Goal: Transaction & Acquisition: Purchase product/service

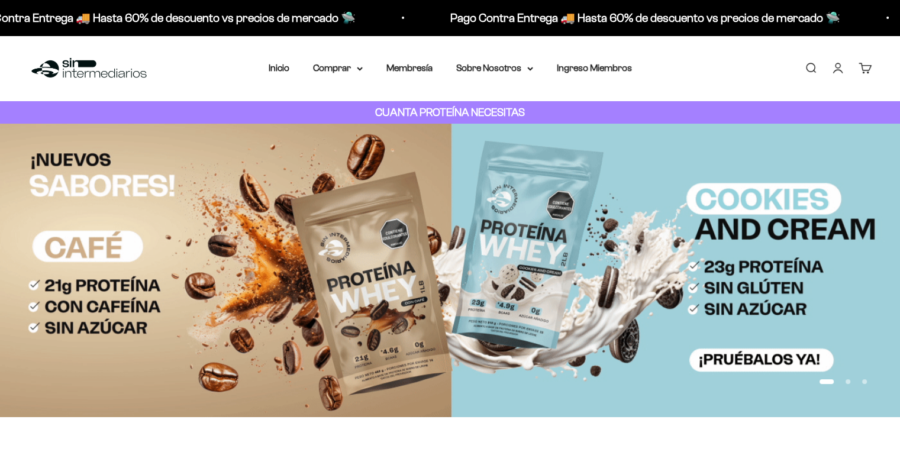
click at [845, 67] on link "Iniciar sesión" at bounding box center [838, 68] width 13 height 13
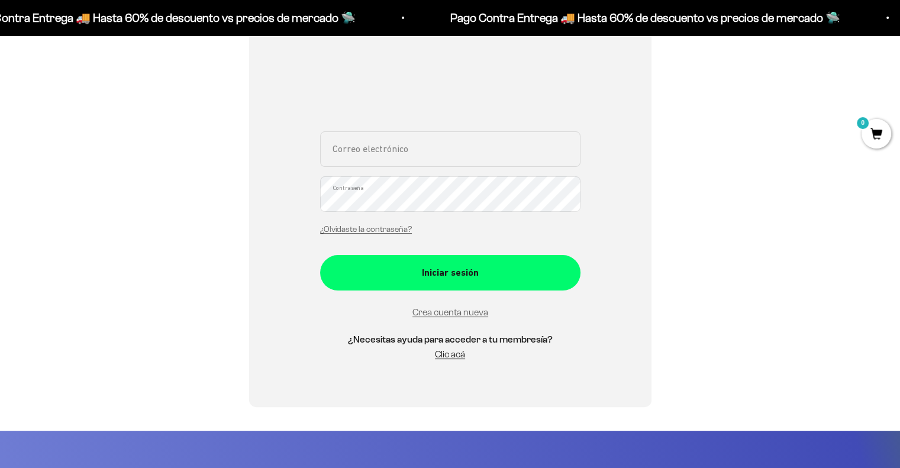
scroll to position [355, 0]
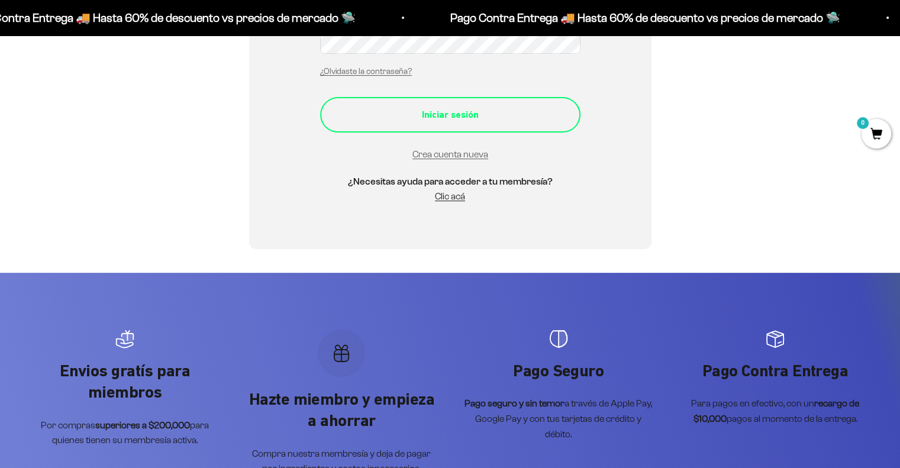
type input "yolverc16@hotmail.com"
click at [443, 115] on div "Iniciar sesión" at bounding box center [450, 114] width 213 height 15
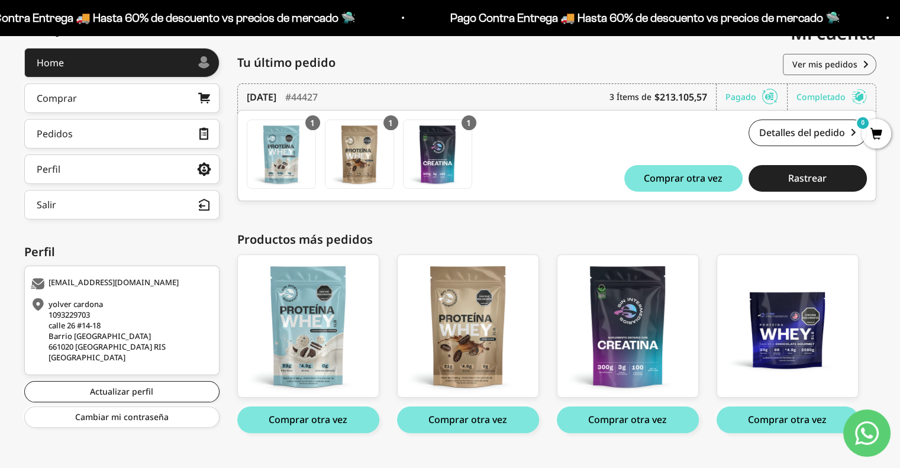
scroll to position [175, 0]
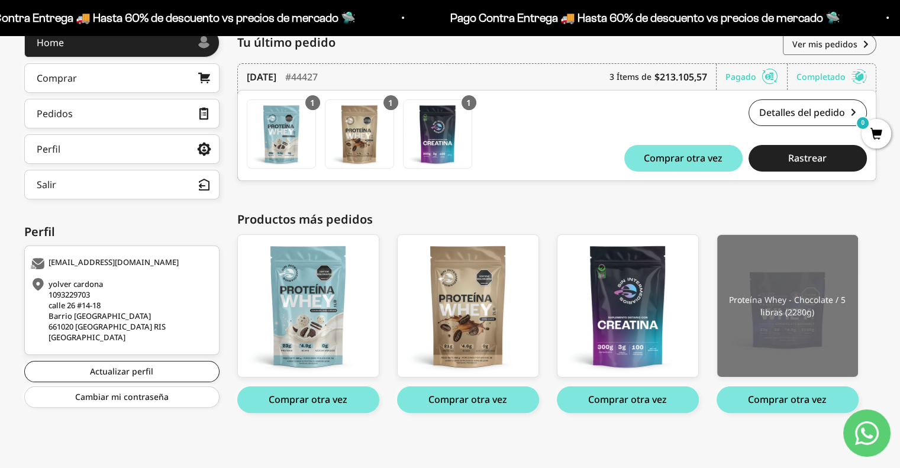
click at [782, 326] on img at bounding box center [787, 306] width 141 height 142
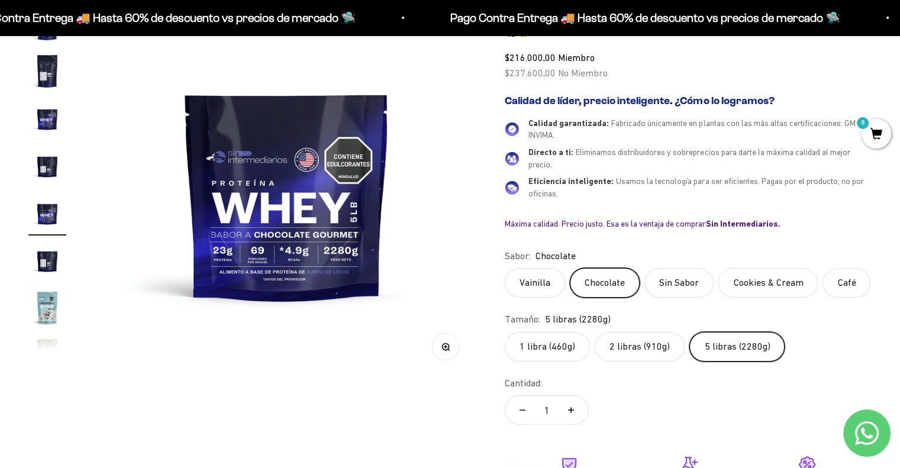
scroll to position [178, 0]
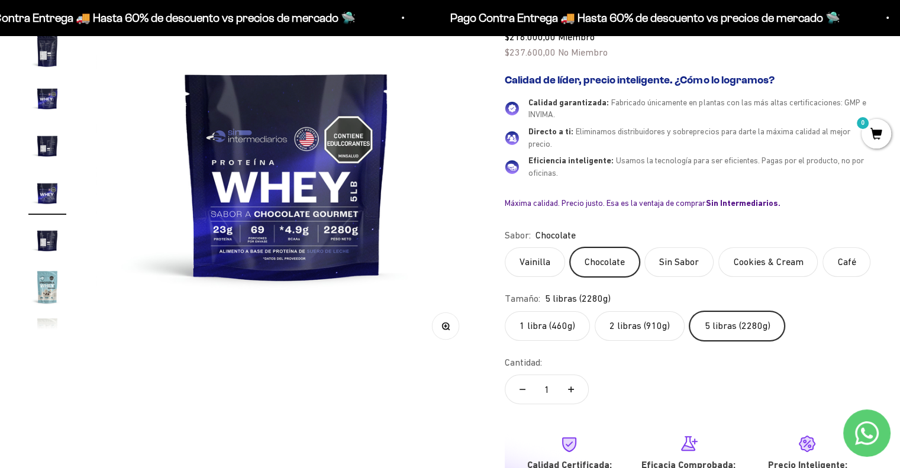
click at [661, 258] on label "Sin Sabor" at bounding box center [679, 262] width 69 height 30
click at [505, 247] on input "Sin Sabor" at bounding box center [504, 247] width 1 height 1
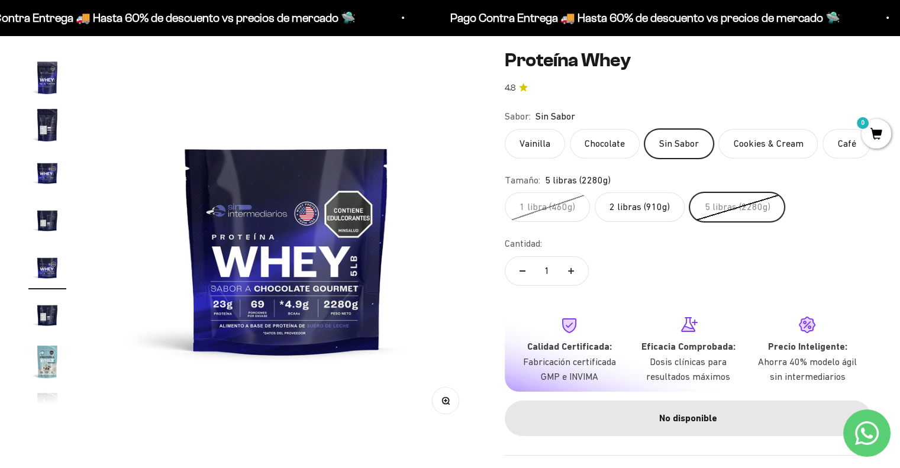
scroll to position [59, 0]
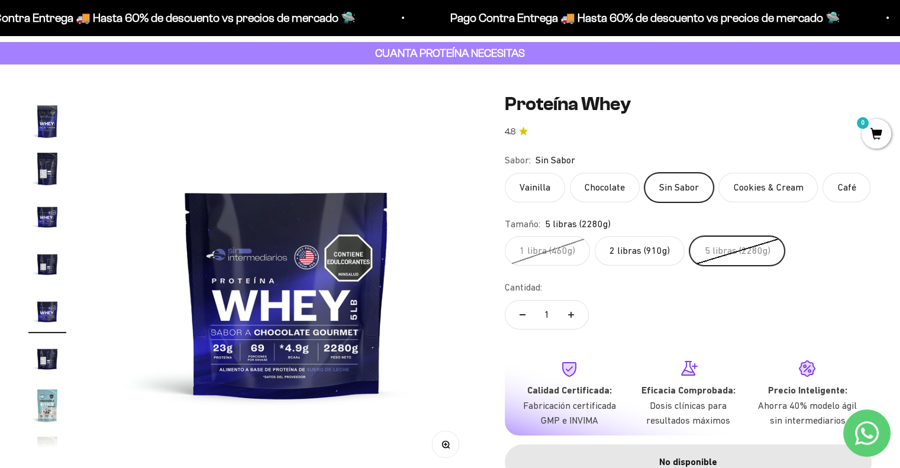
click at [754, 198] on label "Cookies & Cream" at bounding box center [768, 188] width 99 height 30
click at [505, 173] on input "Cookies & Cream" at bounding box center [504, 172] width 1 height 1
click at [829, 194] on label "Café" at bounding box center [847, 188] width 48 height 30
click at [505, 173] on input "Café" at bounding box center [504, 172] width 1 height 1
click at [520, 189] on label "Vainilla" at bounding box center [535, 188] width 60 height 30
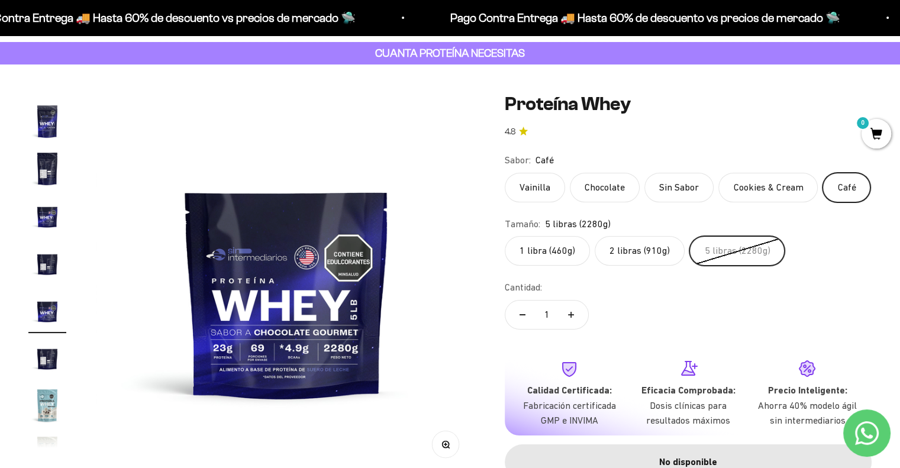
click at [505, 173] on input "Vainilla" at bounding box center [504, 172] width 1 height 1
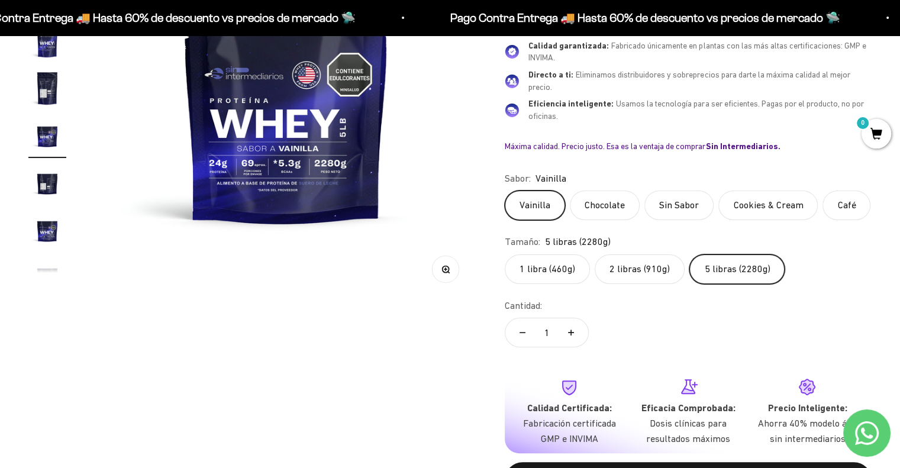
scroll to position [237, 0]
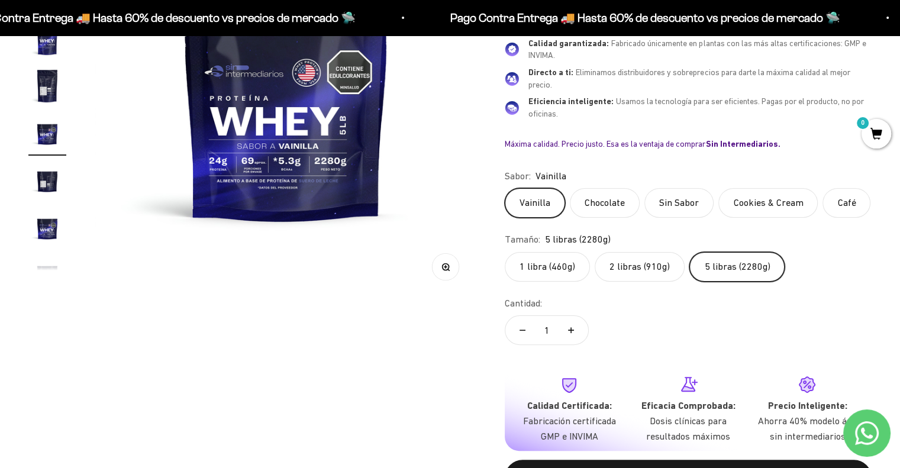
click at [595, 205] on label "Chocolate" at bounding box center [605, 203] width 70 height 30
click at [505, 188] on input "Chocolate" at bounding box center [504, 188] width 1 height 1
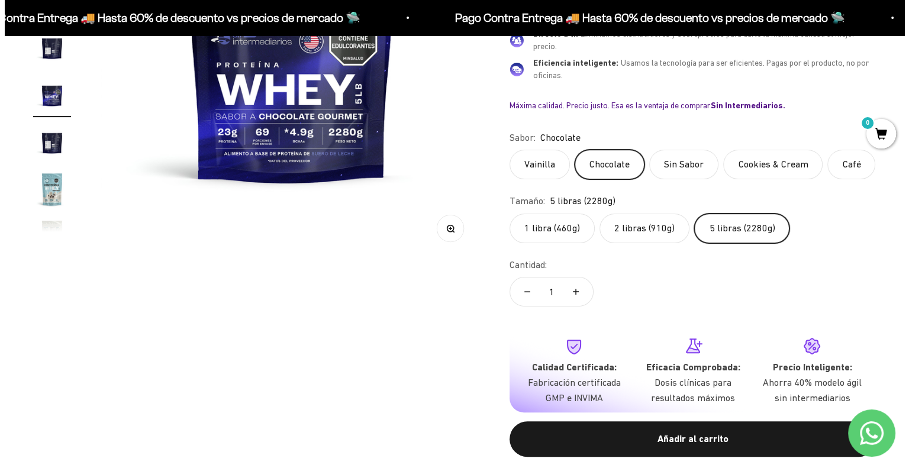
scroll to position [296, 0]
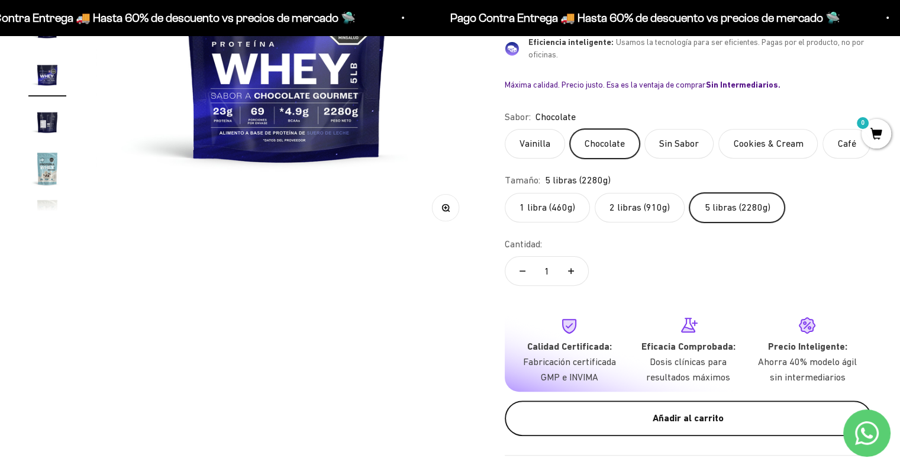
click at [649, 420] on div "Añadir al carrito" at bounding box center [689, 418] width 320 height 15
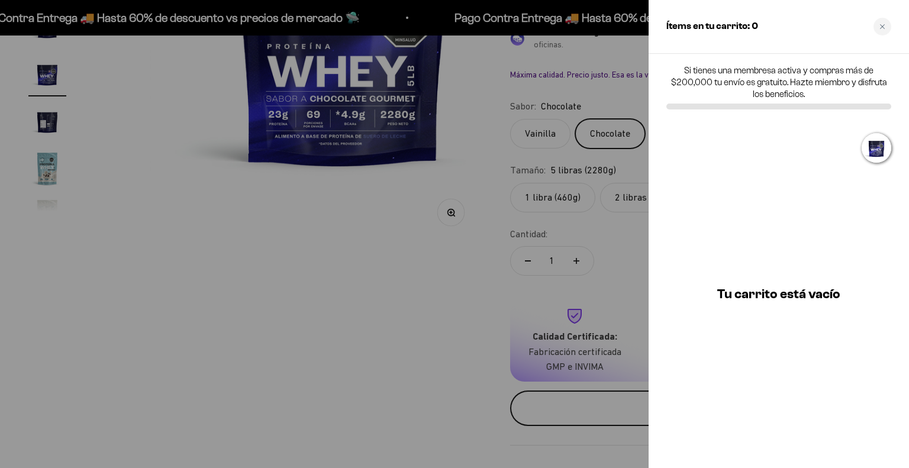
scroll to position [0, 4412]
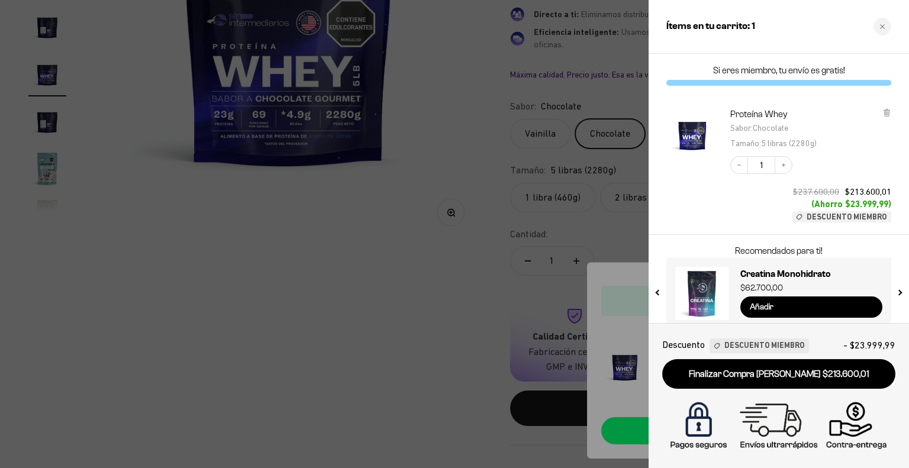
click at [774, 310] on input "Añadir" at bounding box center [812, 307] width 142 height 21
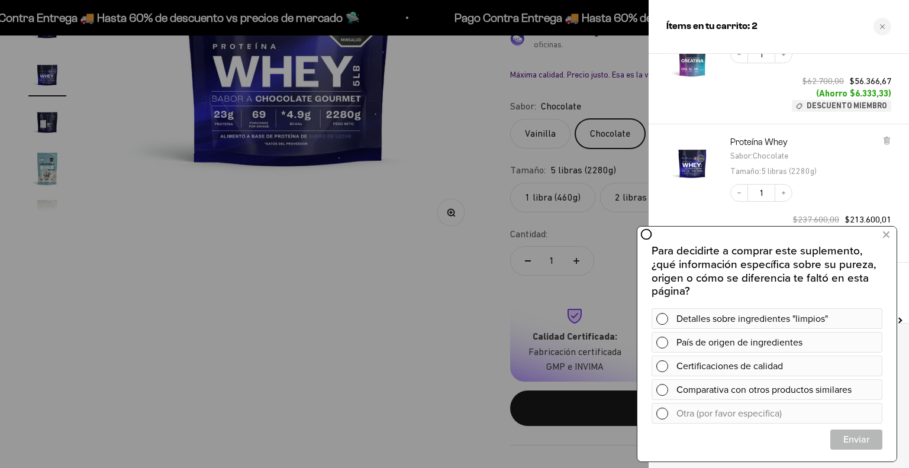
scroll to position [65, 0]
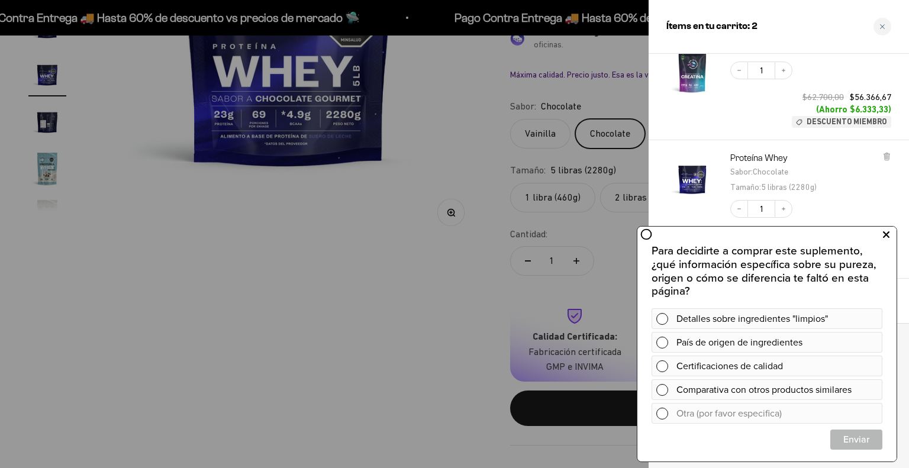
click at [890, 237] on button at bounding box center [886, 235] width 21 height 19
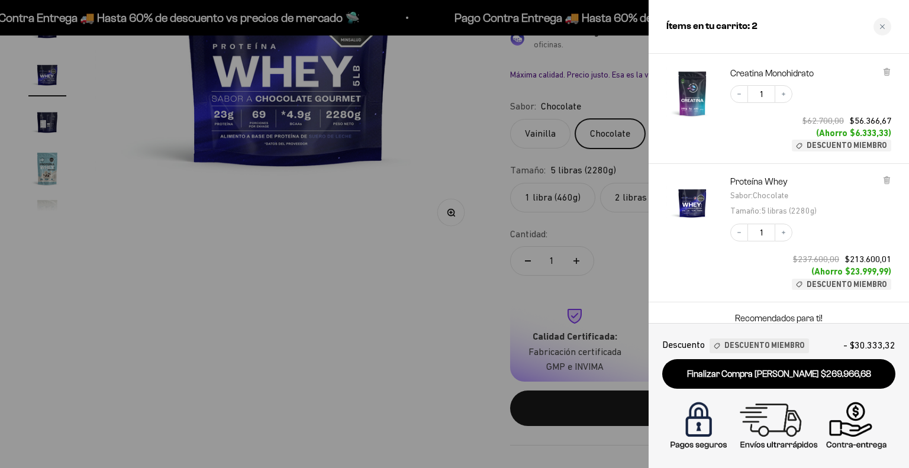
scroll to position [0, 0]
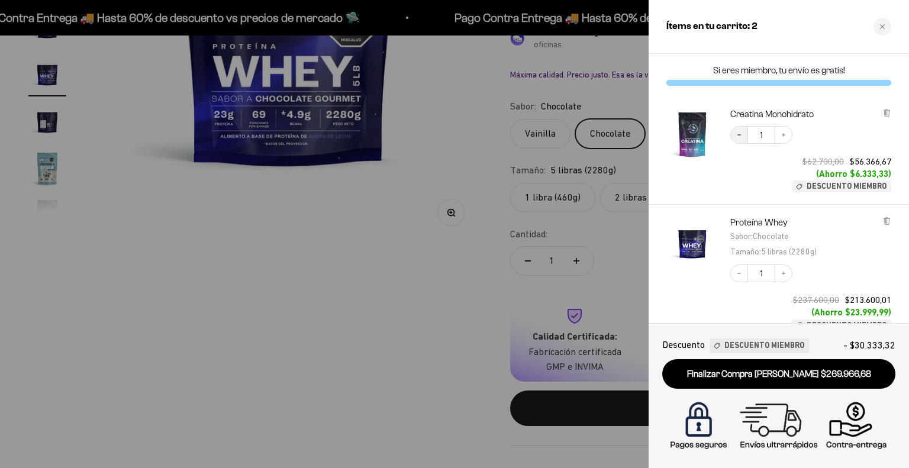
click at [742, 137] on icon "Decrease quantity" at bounding box center [739, 134] width 7 height 7
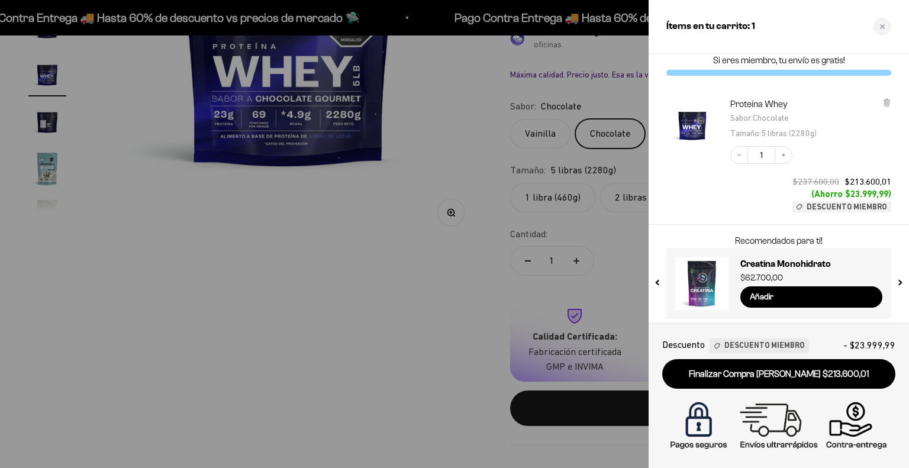
scroll to position [15, 0]
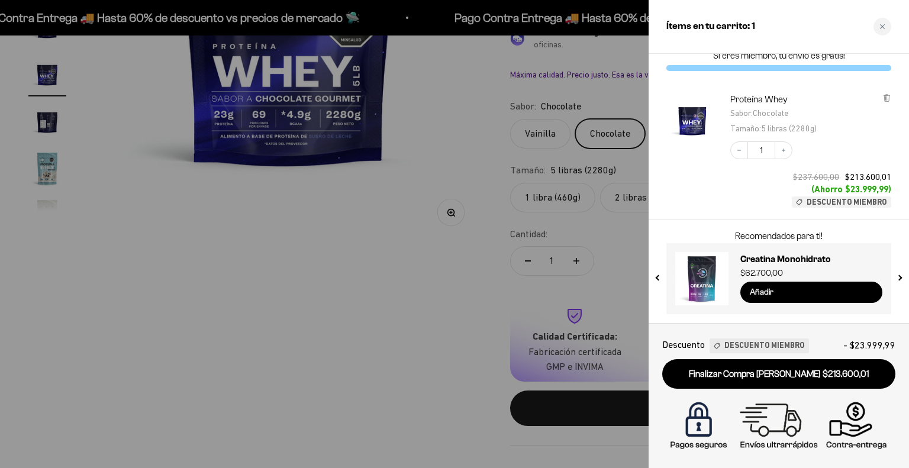
click at [777, 293] on input "Añadir" at bounding box center [812, 292] width 142 height 21
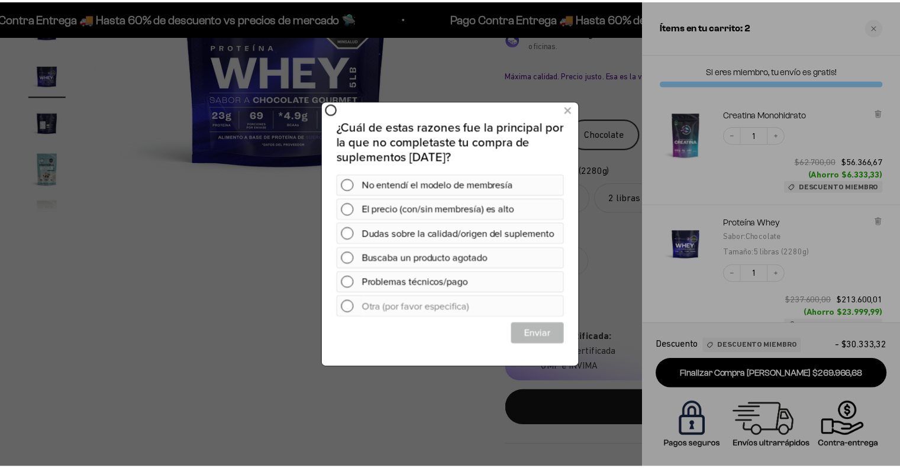
scroll to position [0, 0]
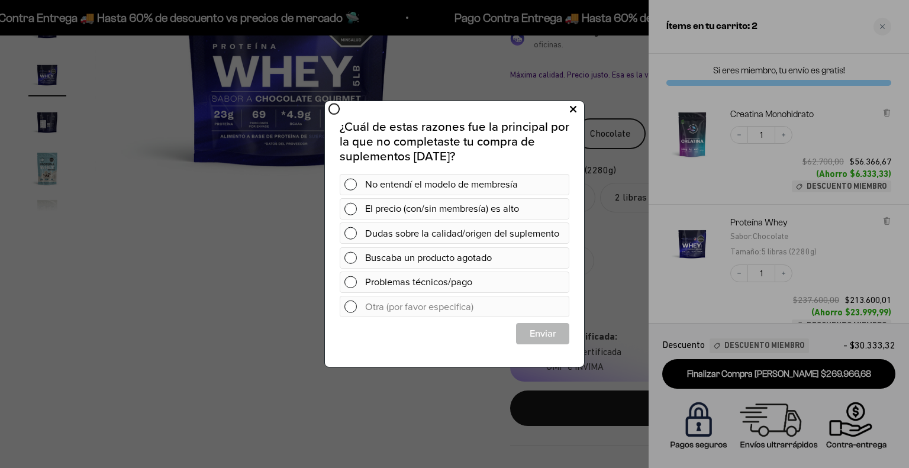
click at [571, 104] on icon at bounding box center [573, 109] width 7 height 16
click at [571, 101] on icon at bounding box center [573, 109] width 7 height 16
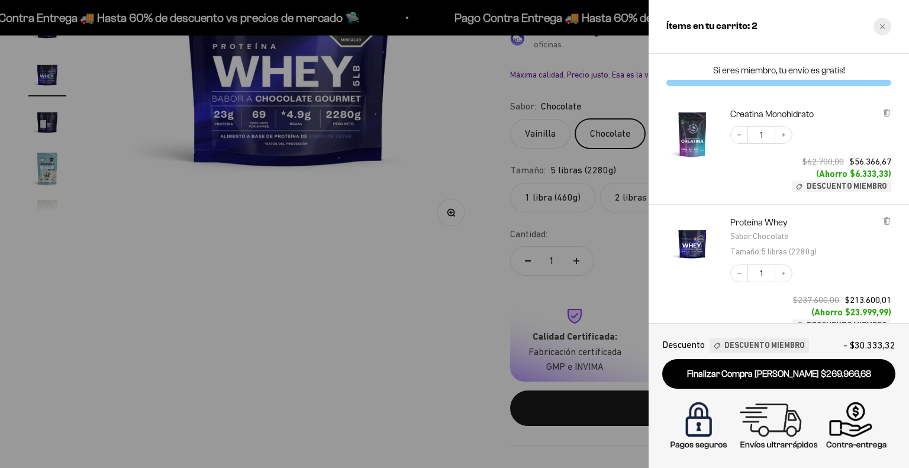
click at [889, 26] on div "Close cart" at bounding box center [883, 27] width 18 height 18
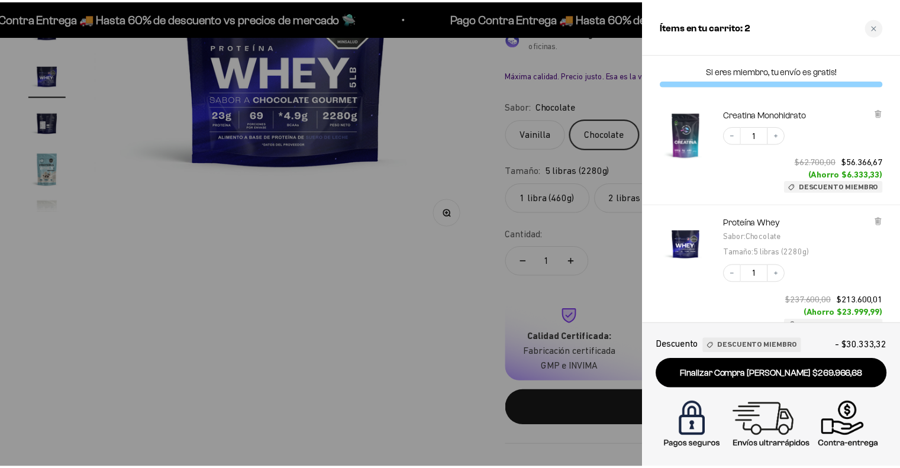
scroll to position [0, 4358]
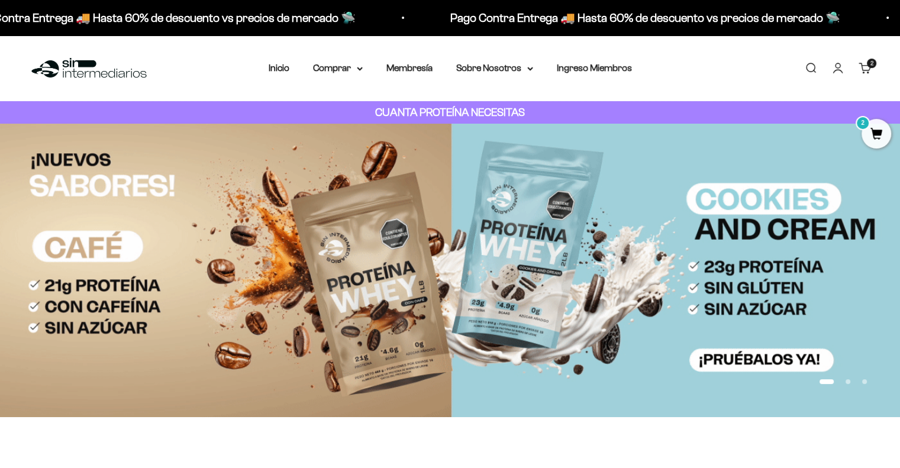
click at [839, 72] on link "Cuenta" at bounding box center [838, 68] width 13 height 13
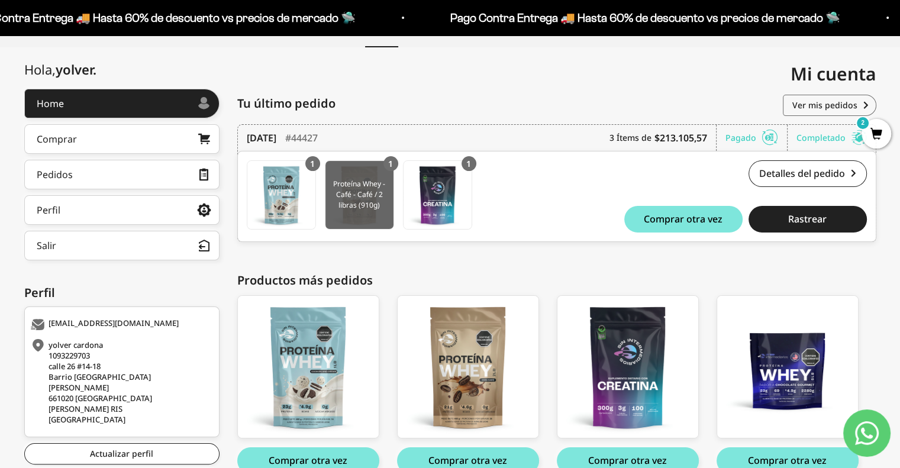
scroll to position [57, 0]
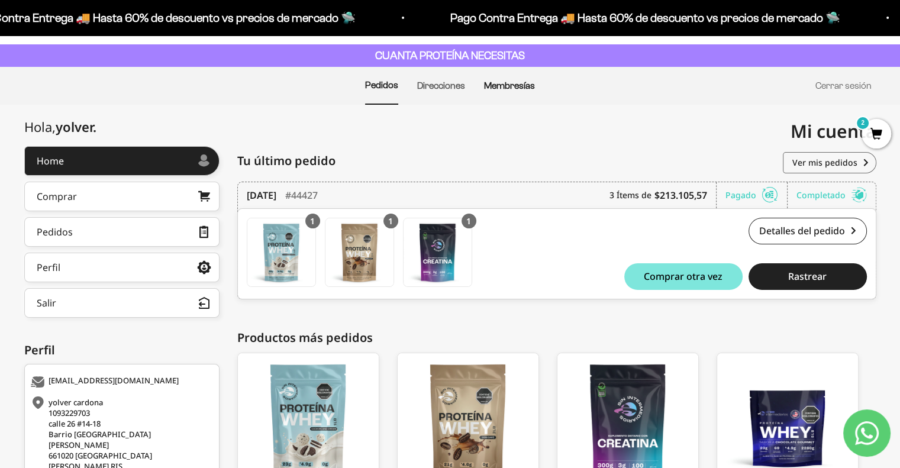
click at [509, 85] on link "Membresías" at bounding box center [509, 86] width 51 height 10
